Goal: Transaction & Acquisition: Purchase product/service

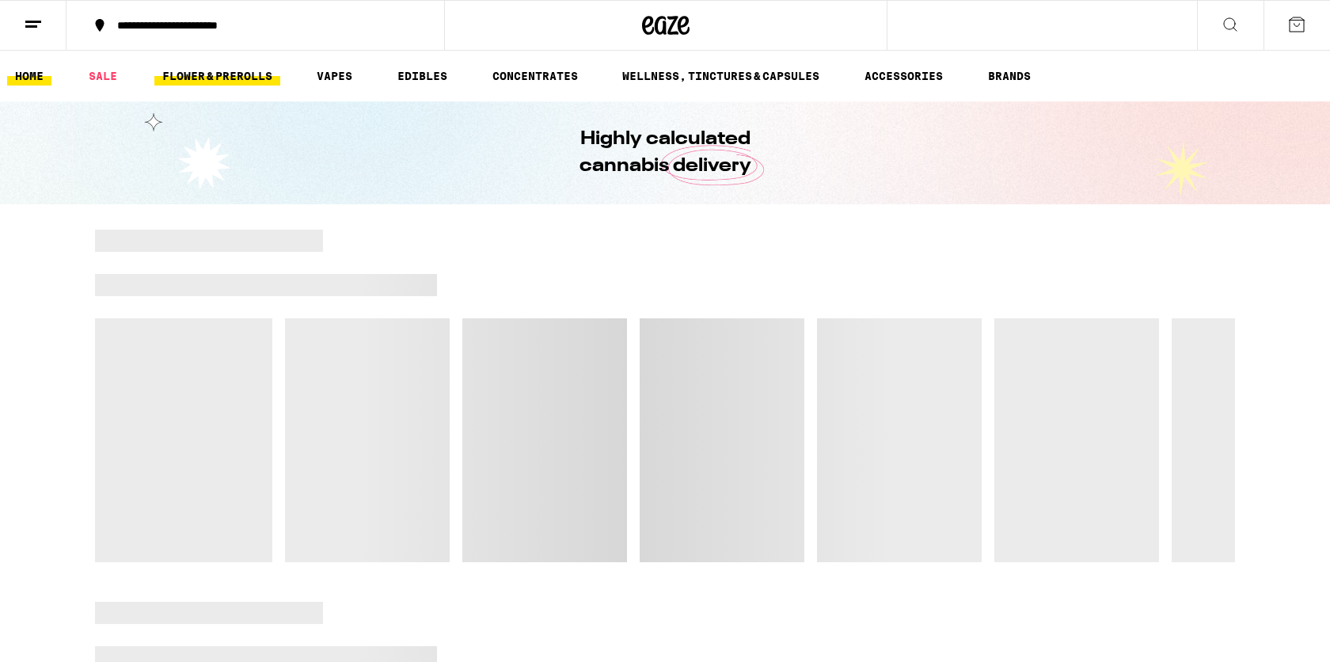
click at [258, 80] on link "FLOWER & PREROLLS" at bounding box center [217, 76] width 126 height 19
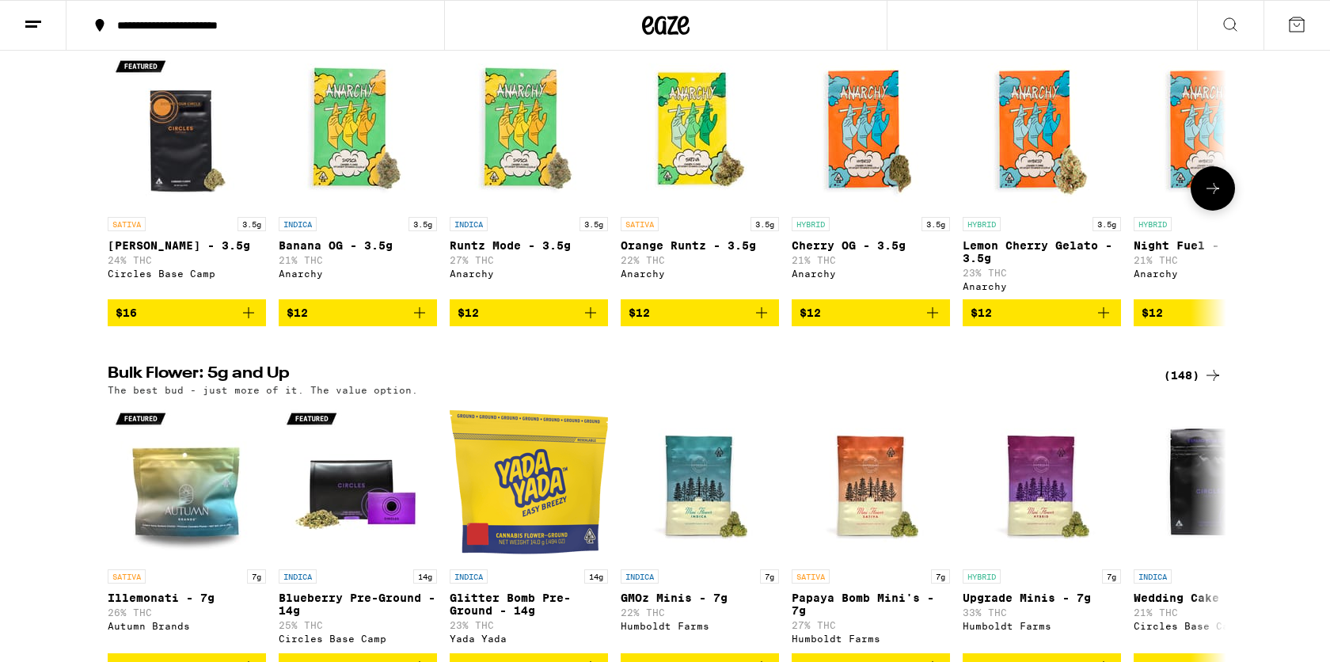
scroll to position [305, 0]
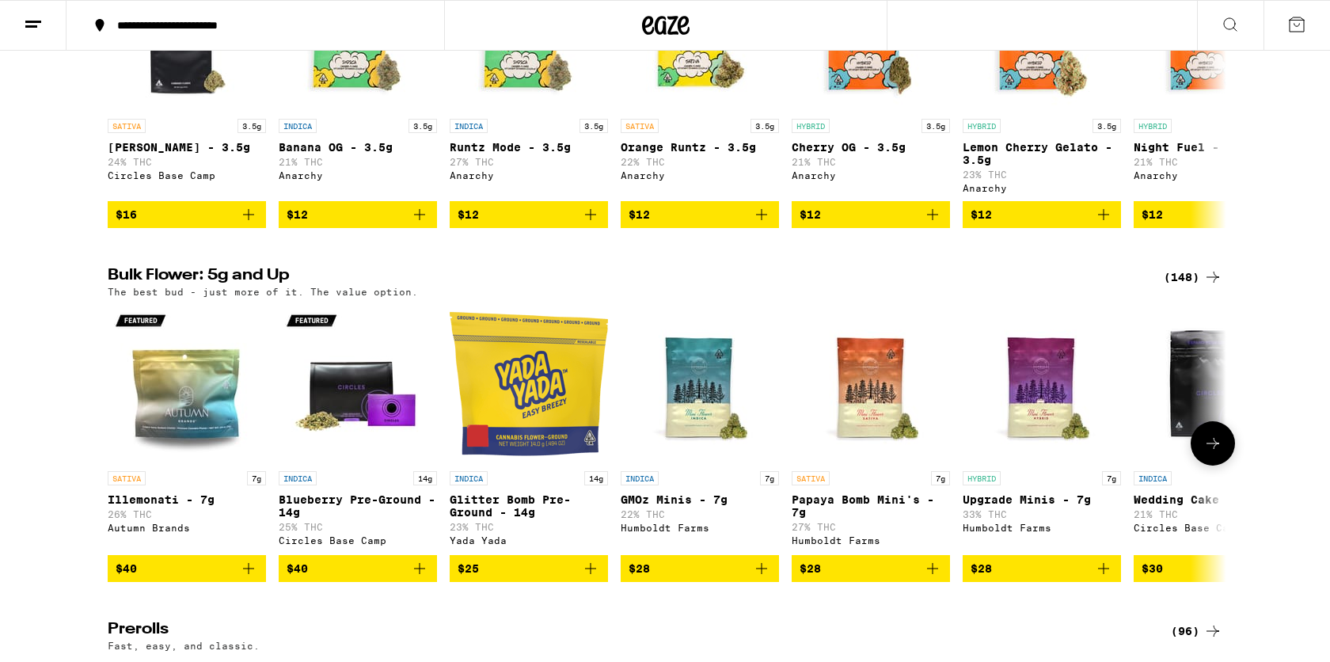
click at [741, 402] on img "Open page for GMOz Minis - 7g from Humboldt Farms" at bounding box center [700, 384] width 158 height 158
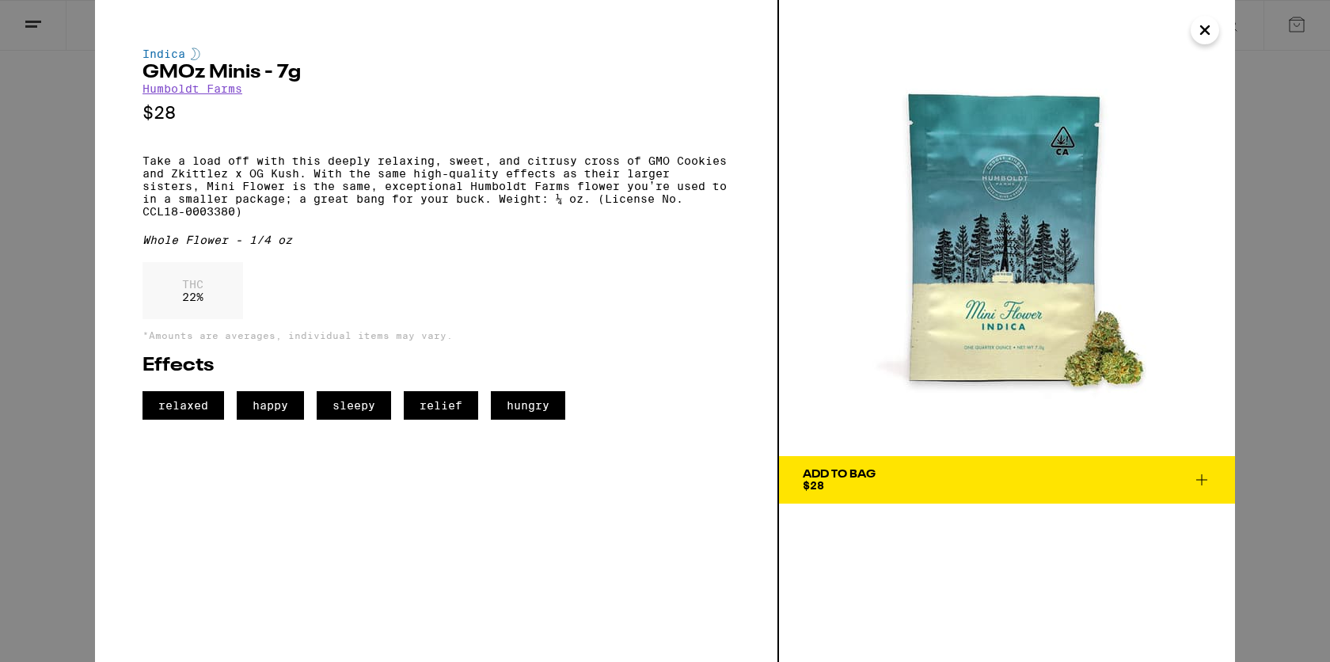
click at [1206, 26] on icon "Close" at bounding box center [1205, 30] width 19 height 24
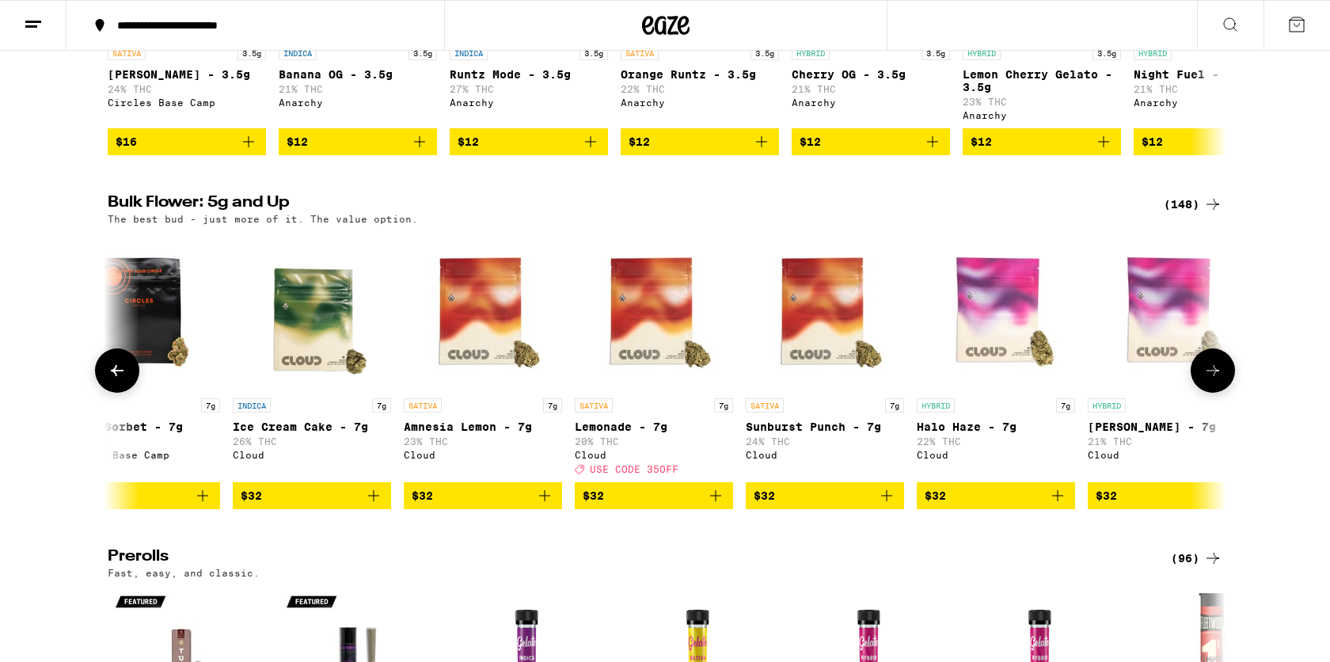
scroll to position [374, 0]
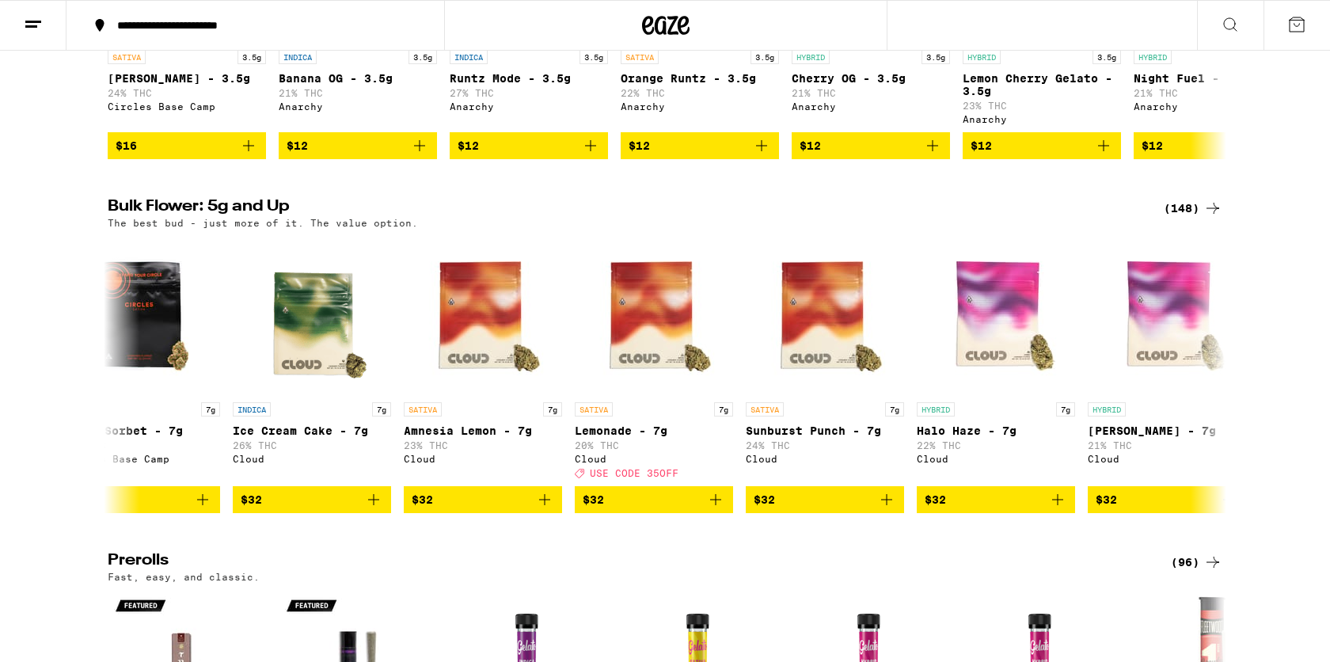
click at [1199, 218] on div "(148)" at bounding box center [1193, 208] width 59 height 19
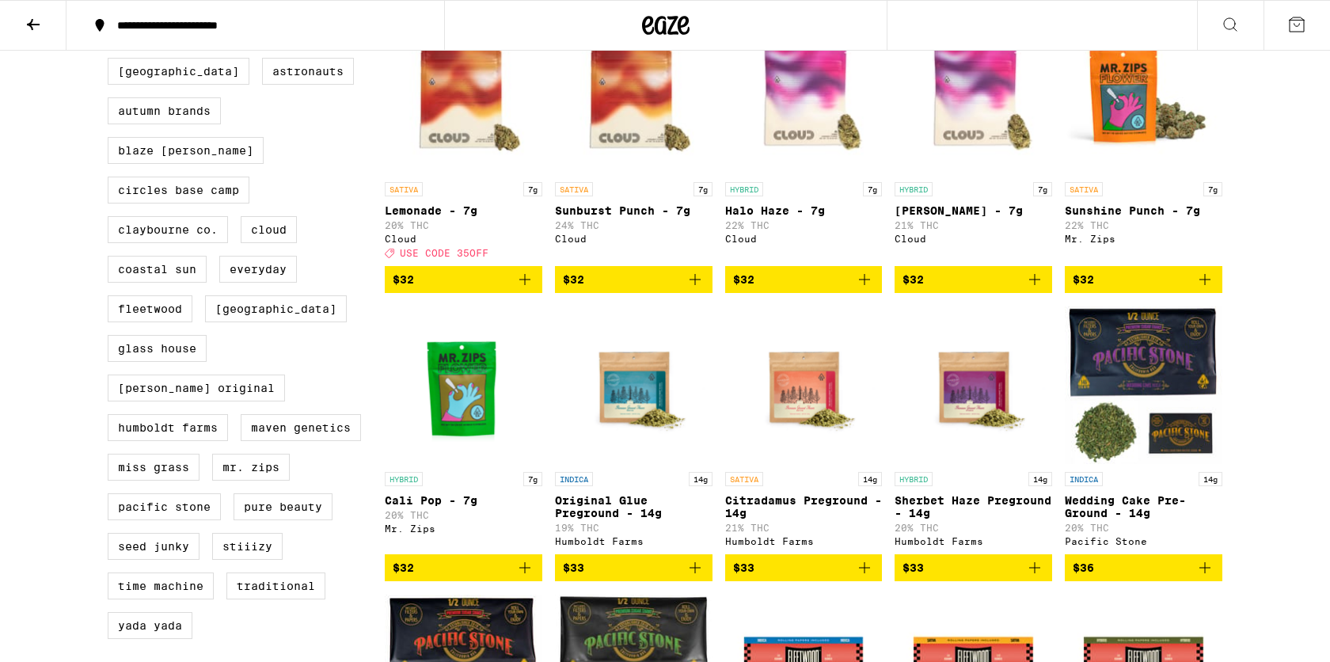
scroll to position [759, 0]
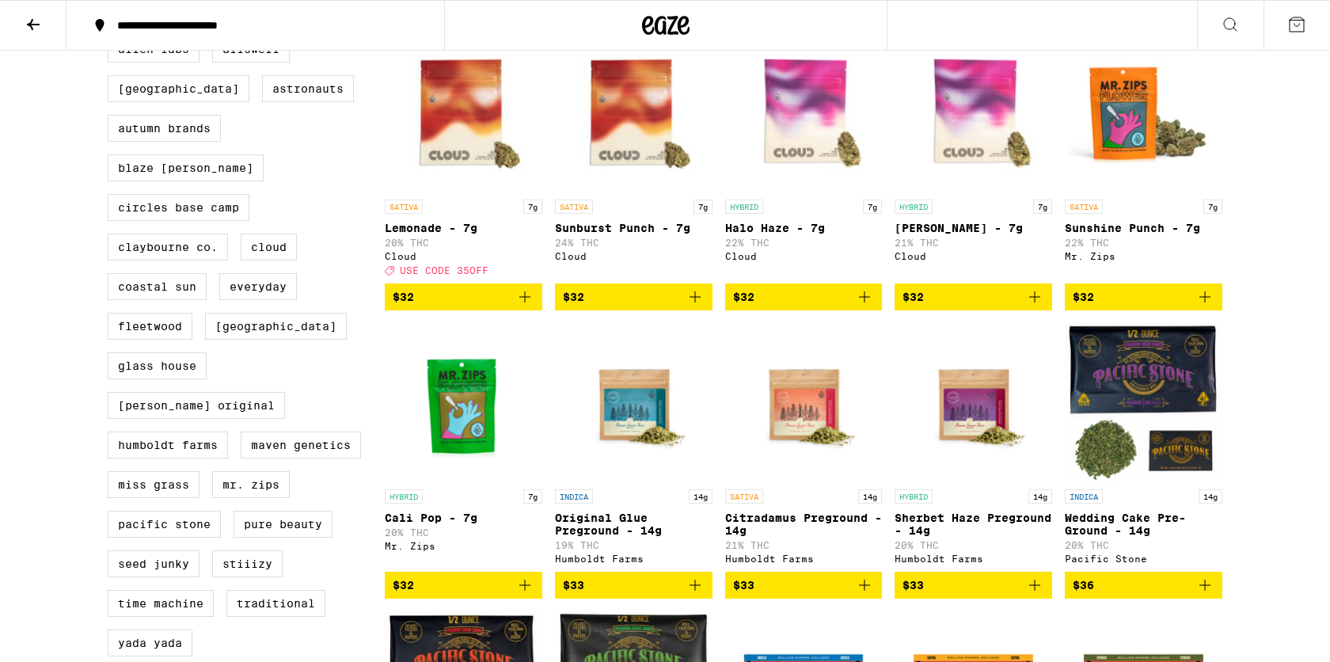
click at [1135, 162] on img "Open page for Sunshine Punch - 7g from Mr. Zips" at bounding box center [1144, 112] width 158 height 158
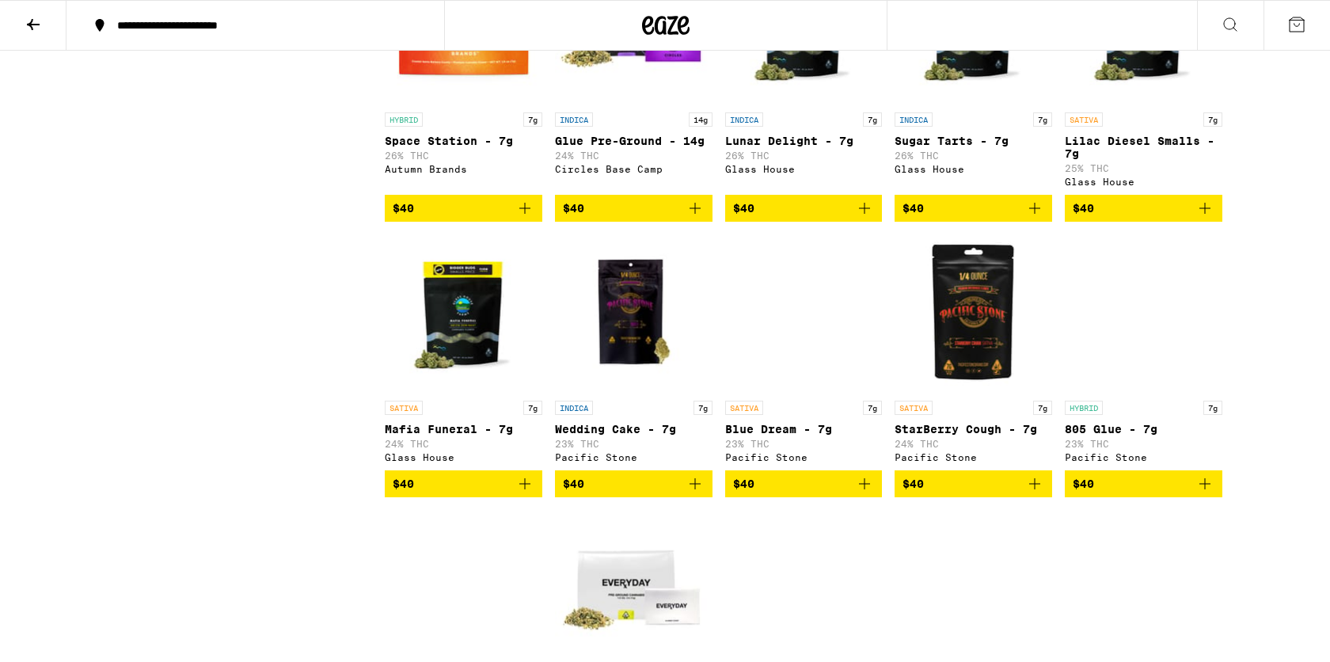
scroll to position [1650, 0]
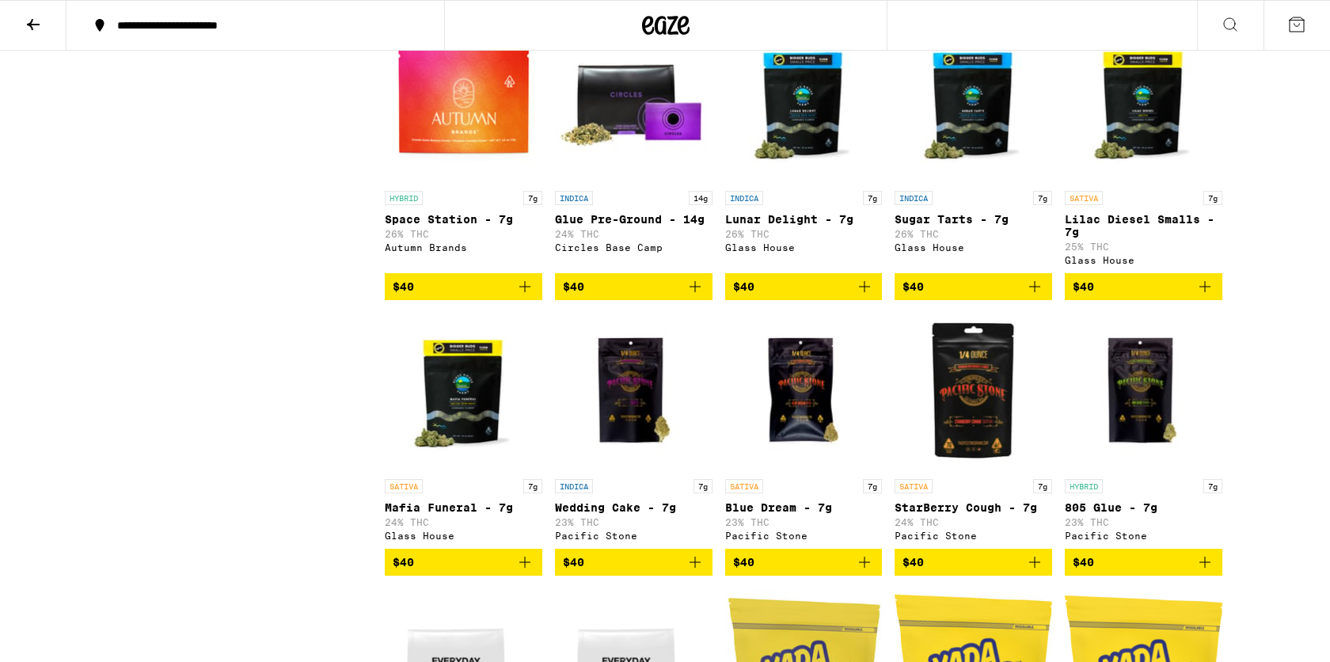
click at [811, 153] on img "Open page for Lunar Delight - 7g from Glass House" at bounding box center [804, 104] width 158 height 158
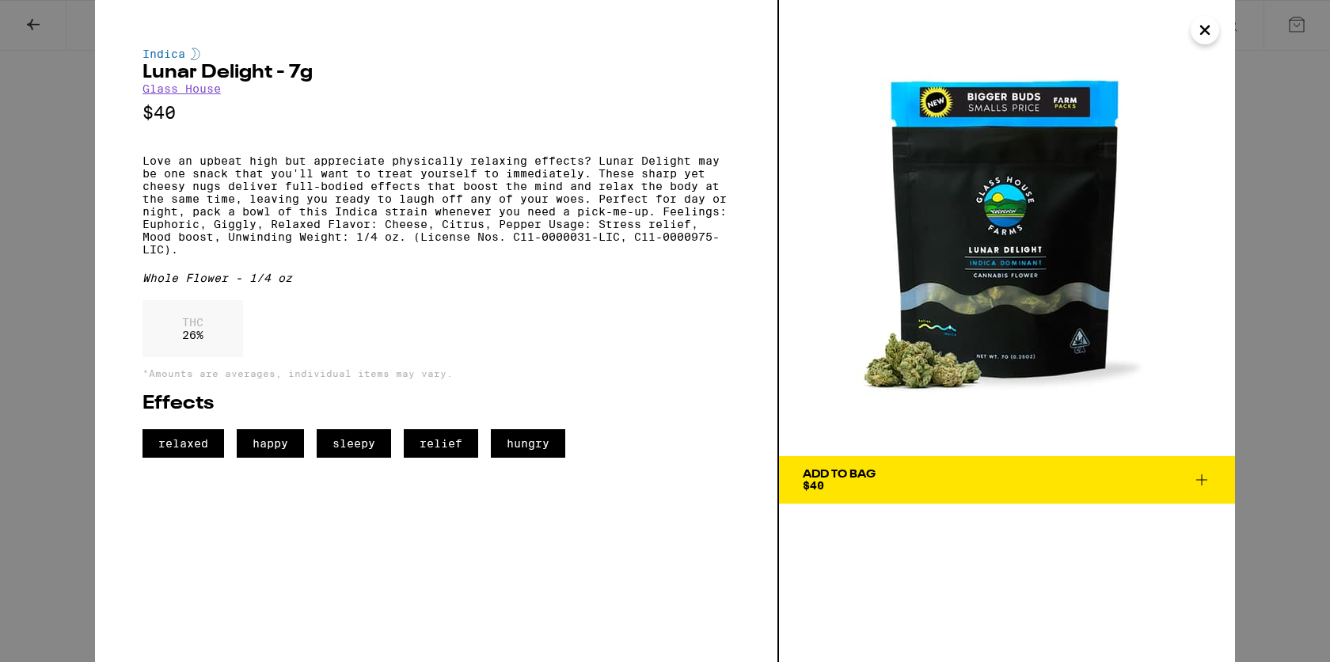
click at [1203, 31] on icon "Close" at bounding box center [1205, 30] width 8 height 8
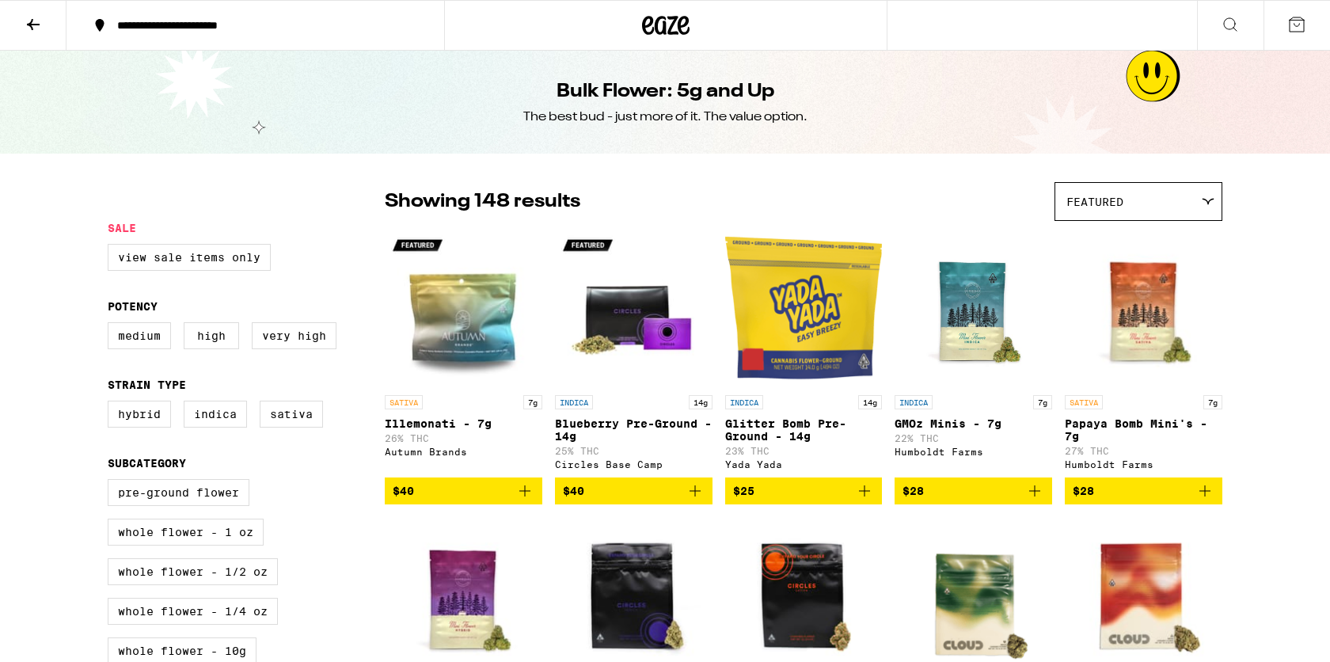
click at [435, 292] on img "Open page for Illemonati - 7g from Autumn Brands" at bounding box center [464, 308] width 158 height 158
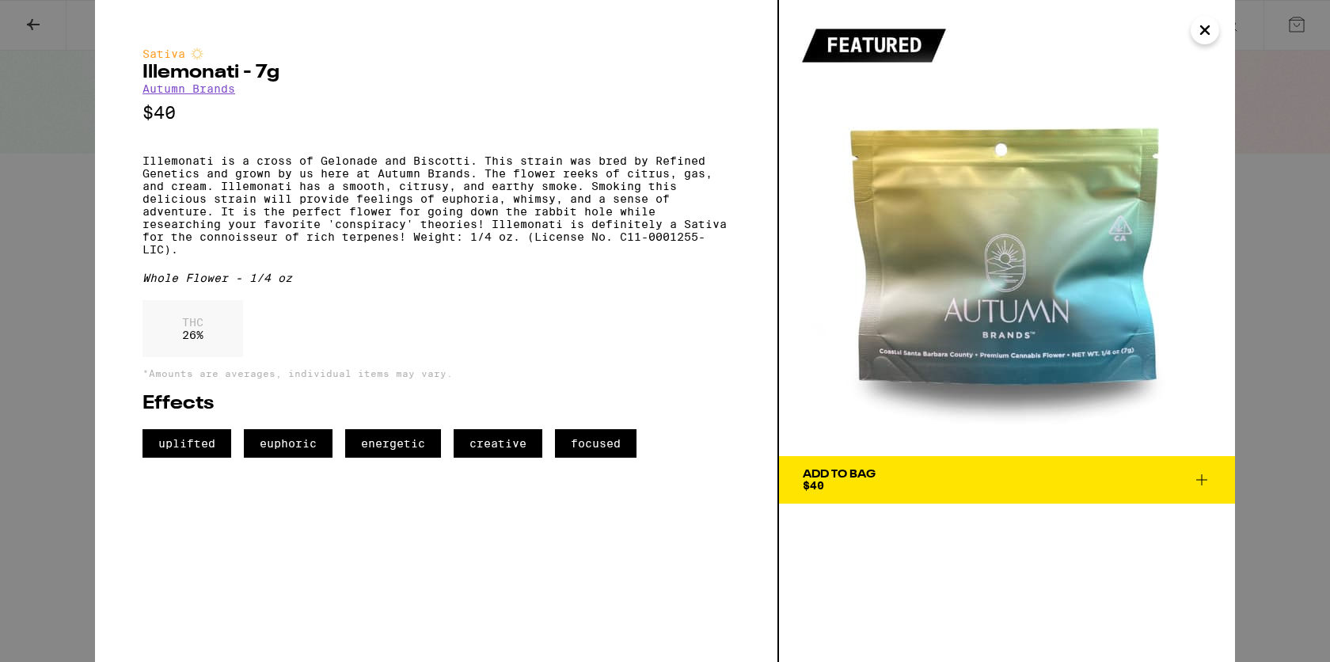
click at [1207, 29] on icon "Close" at bounding box center [1205, 30] width 8 height 8
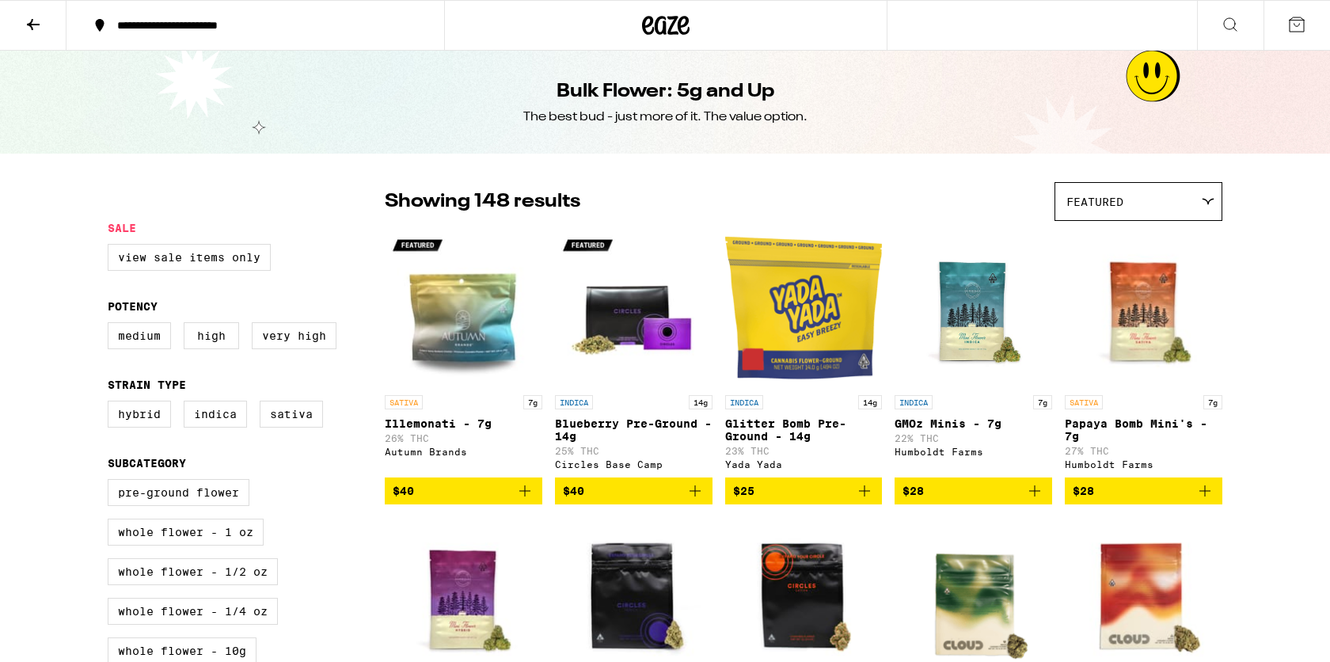
click at [794, 261] on img "Open page for Glitter Bomb Pre-Ground - 14g from Yada Yada" at bounding box center [804, 308] width 158 height 158
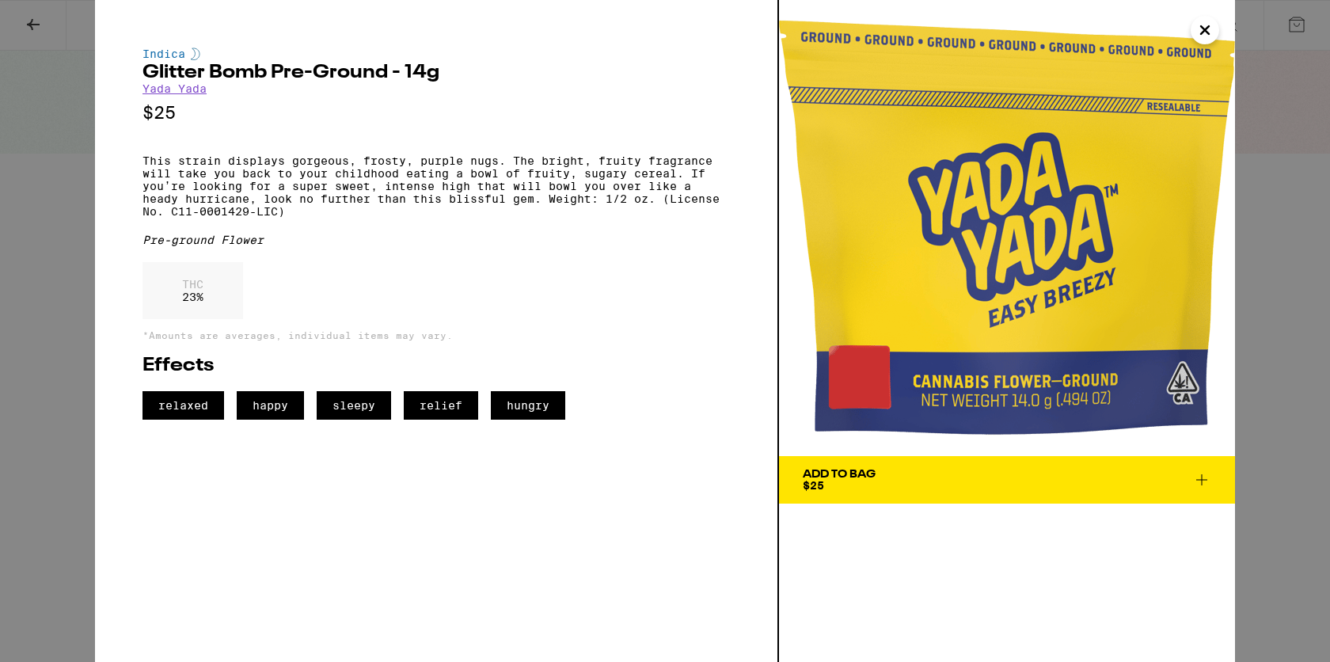
click at [1202, 28] on icon "Close" at bounding box center [1205, 30] width 8 height 8
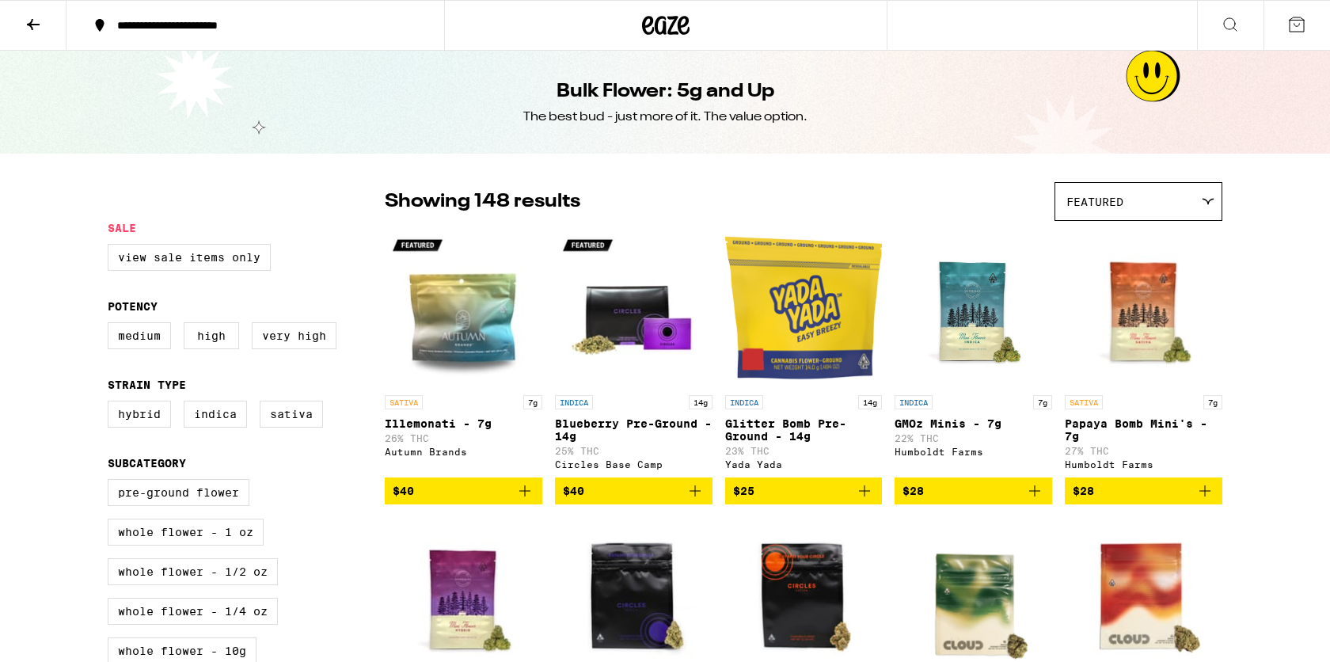
click at [37, 25] on icon at bounding box center [33, 24] width 19 height 19
click at [35, 26] on icon at bounding box center [33, 24] width 19 height 19
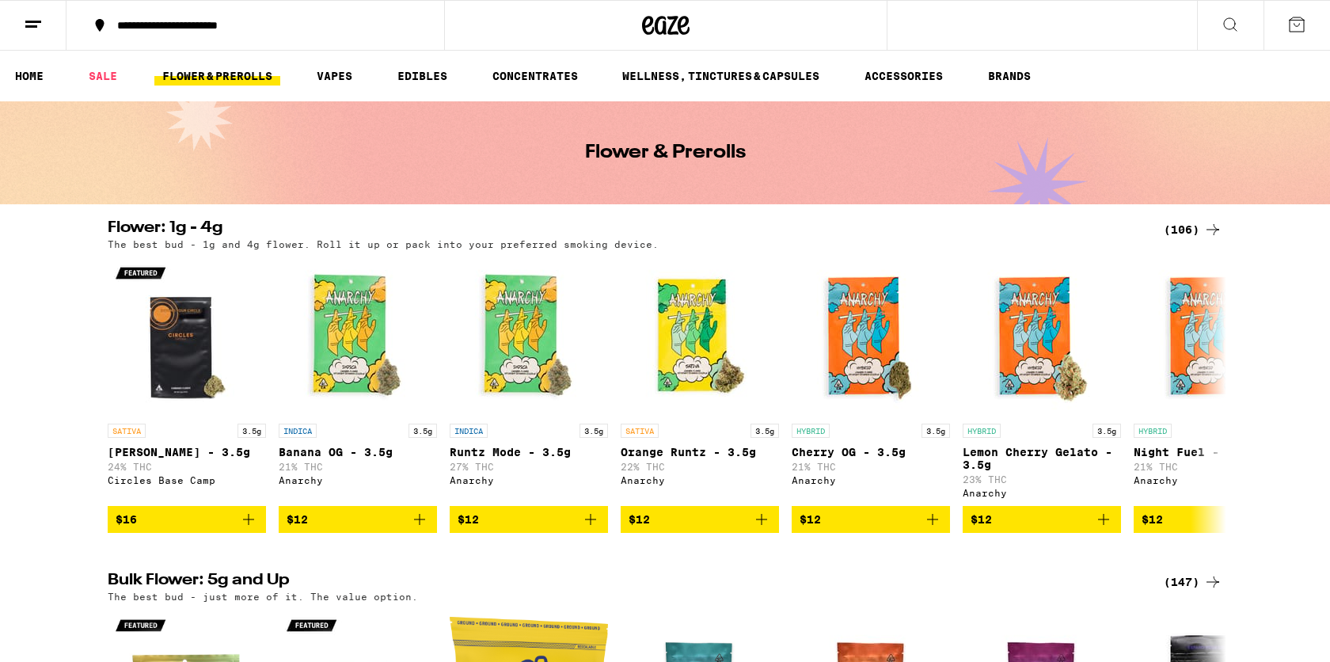
click at [1189, 230] on div "(106)" at bounding box center [1193, 229] width 59 height 19
click at [83, 336] on div "Flower: 1g - 4g (106) The best bud - 1g and 4g flower. Roll it up or pack into …" at bounding box center [665, 376] width 1330 height 313
click at [29, 82] on link "HOME" at bounding box center [29, 76] width 44 height 19
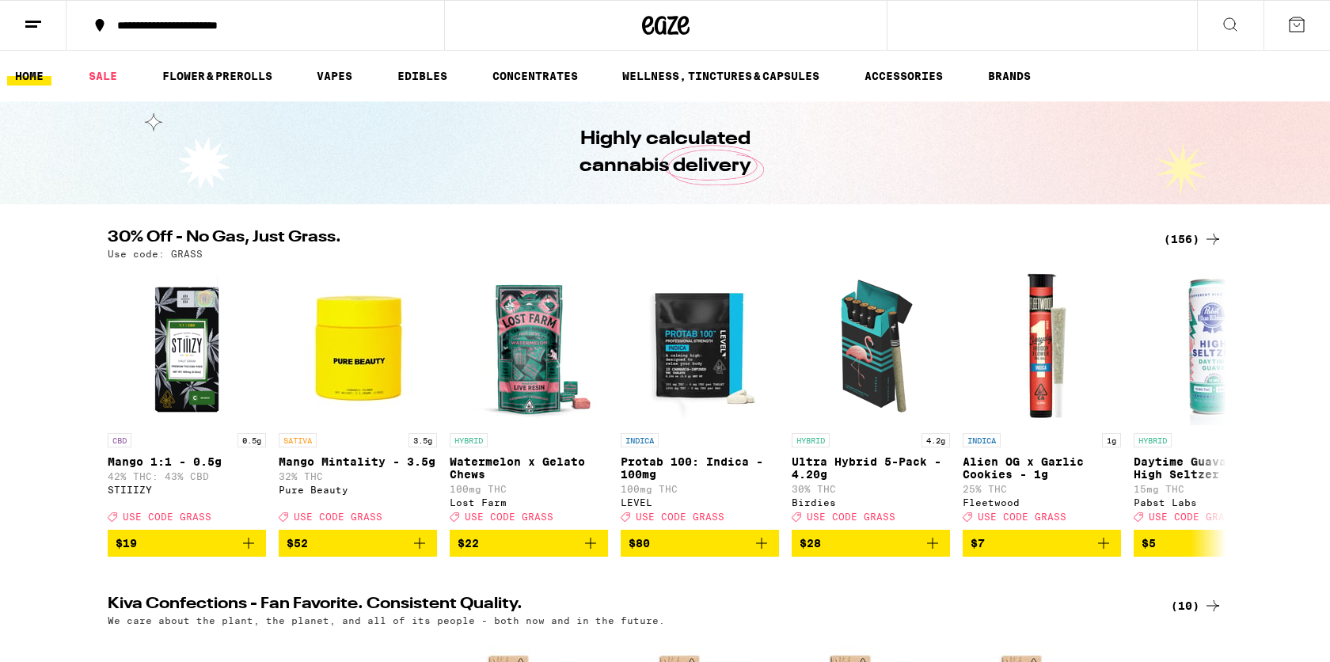
click at [660, 29] on icon at bounding box center [666, 25] width 48 height 29
click at [97, 78] on link "SALE" at bounding box center [103, 76] width 44 height 19
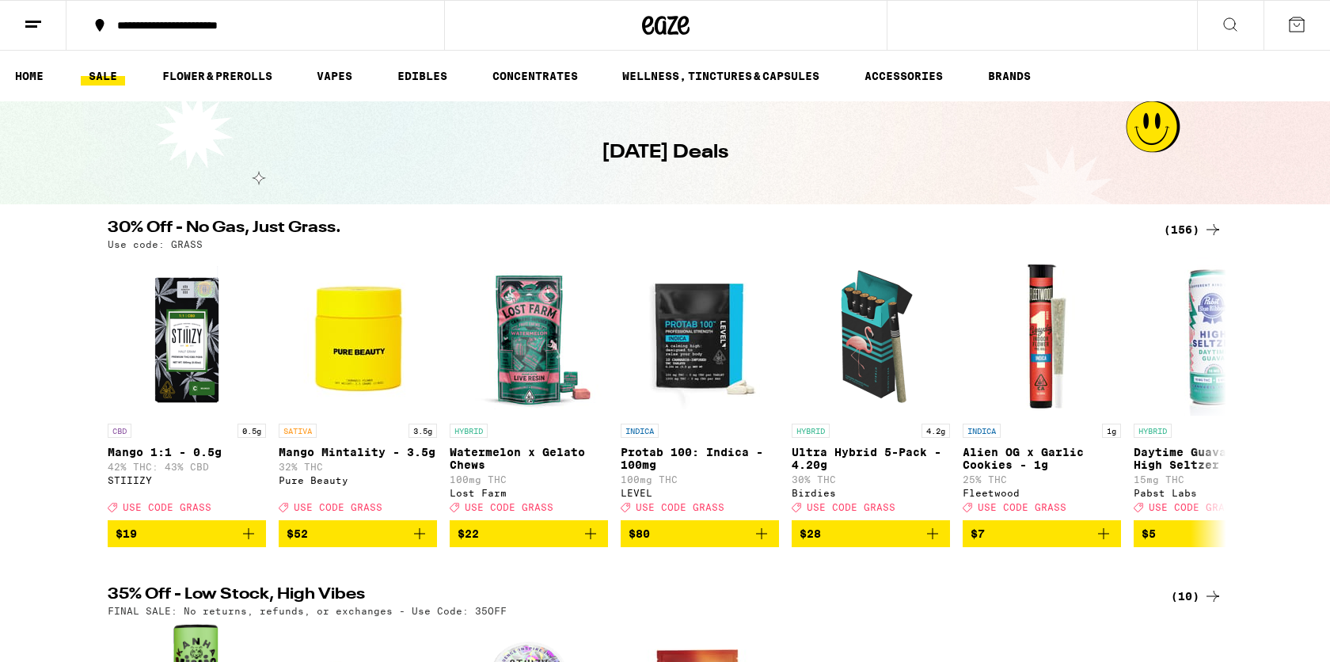
click at [34, 27] on icon at bounding box center [33, 24] width 19 height 19
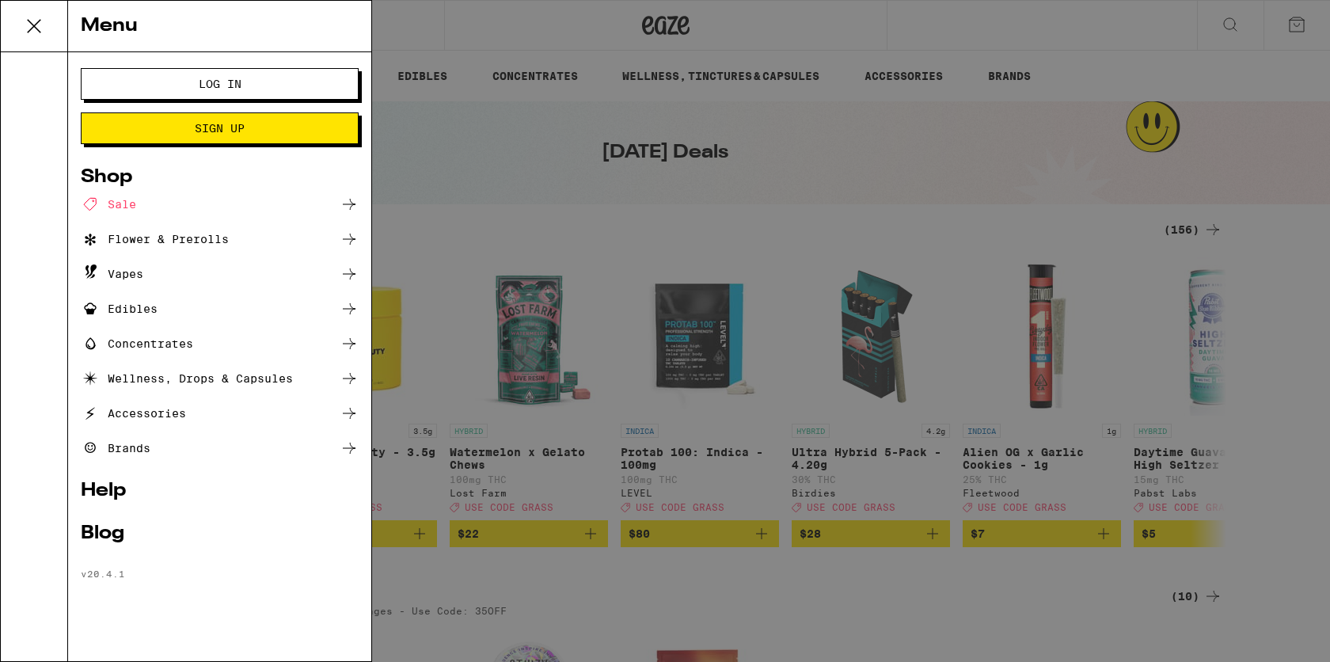
click at [529, 18] on div "Menu Log In Sign Up Shop Sale Flower & Prerolls Vapes Edibles Concentrates Well…" at bounding box center [665, 331] width 1330 height 662
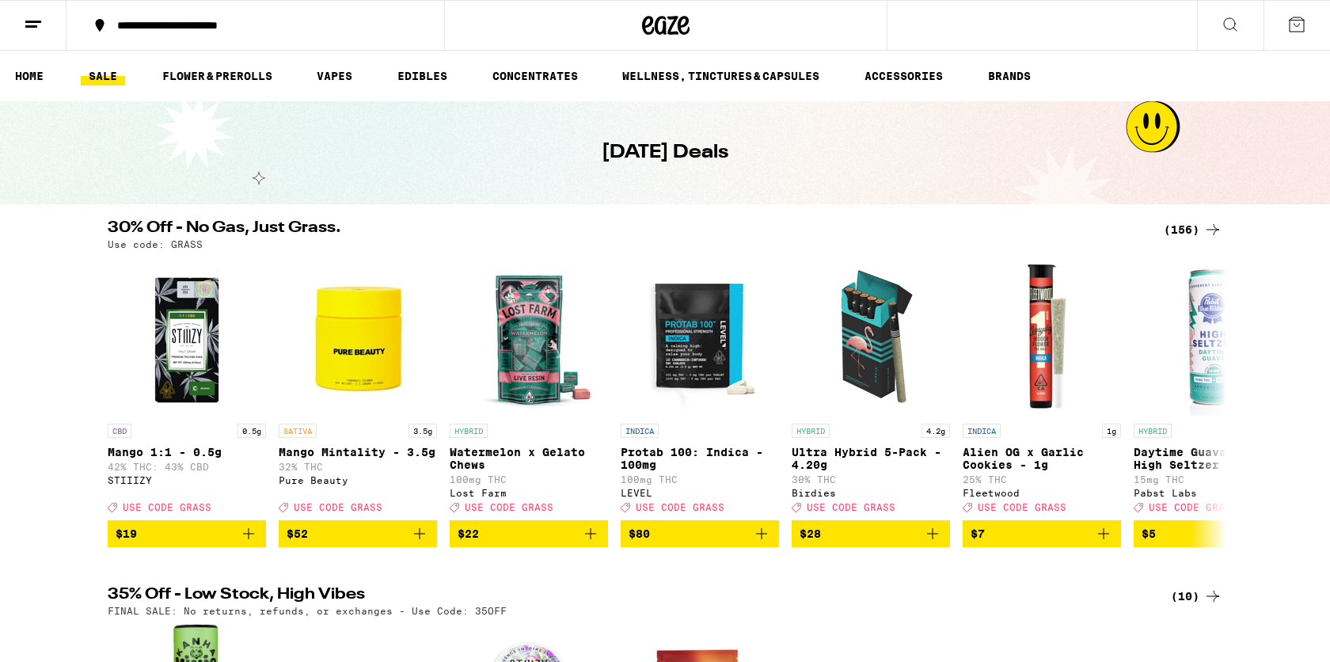
click at [39, 18] on icon at bounding box center [33, 24] width 19 height 19
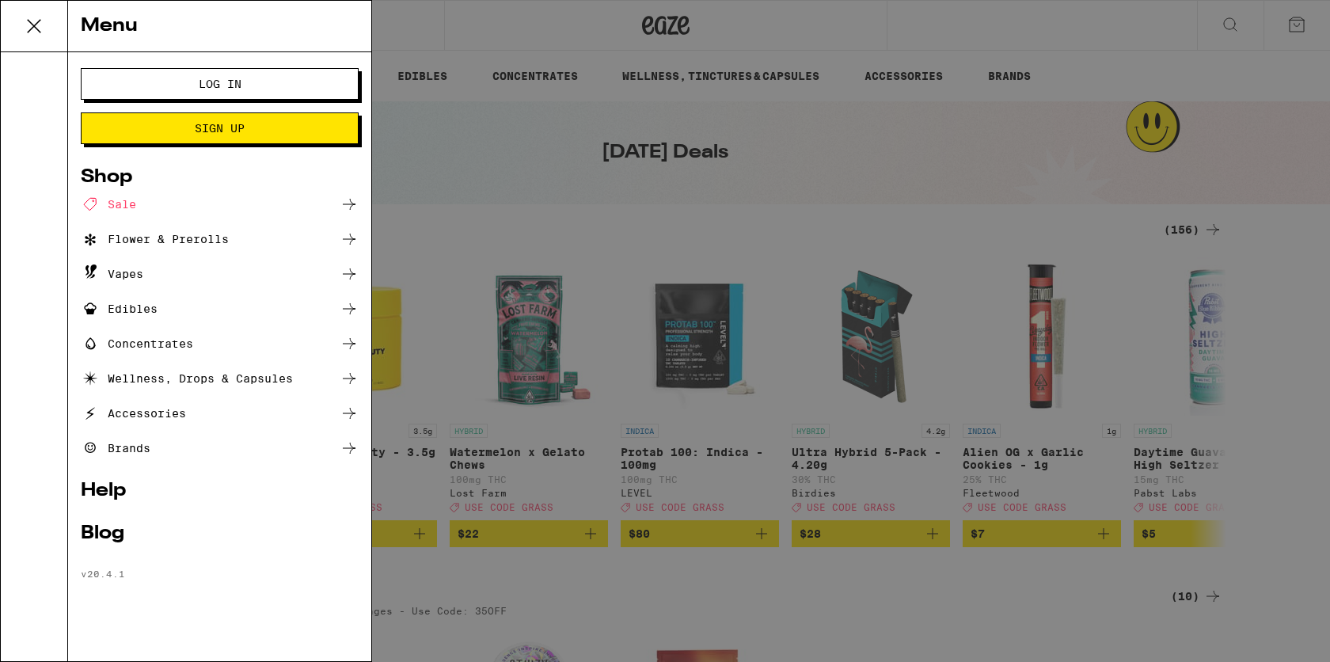
click at [279, 92] on button "Log In" at bounding box center [220, 84] width 278 height 32
